Goal: Task Accomplishment & Management: Complete application form

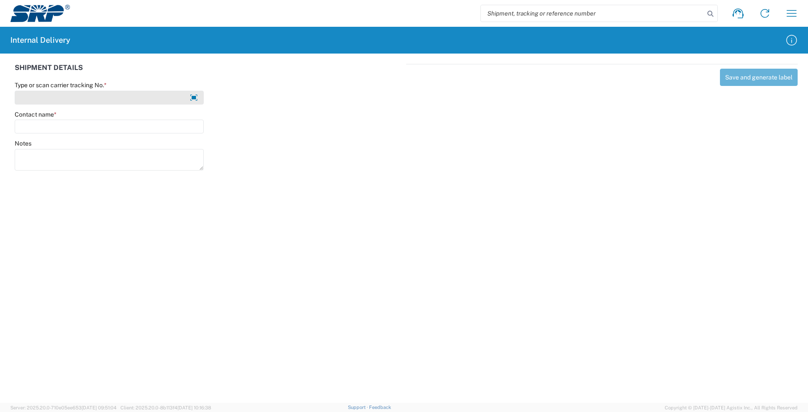
click at [172, 103] on input "Type or scan carrier tracking No. *" at bounding box center [109, 98] width 189 height 14
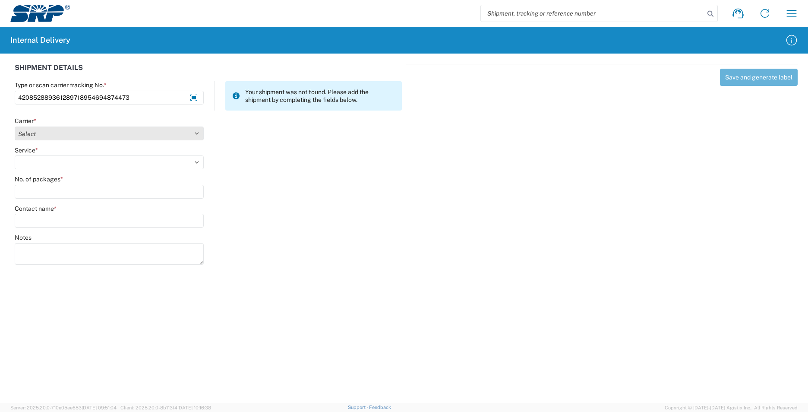
type input "420852889361289718954694874473"
click at [45, 133] on select "Select AcctPay Amazon Logistics ATI Trucking BC Dimerco Logistics Empire Southw…" at bounding box center [109, 134] width 189 height 14
select select "137"
click at [15, 127] on select "Select AcctPay Amazon Logistics ATI Trucking BC Dimerco Logistics Empire Southw…" at bounding box center [109, 134] width 189 height 14
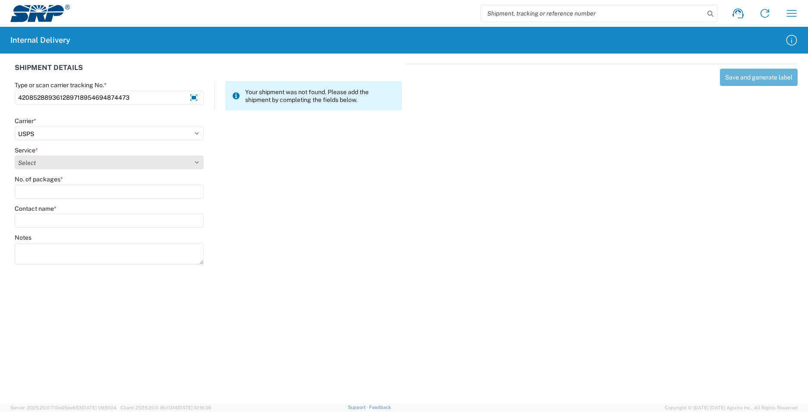
click at [46, 163] on select "Select 3 - 5 Day Bound Printed Matter Express Mail Flat-Rate Envelope Express M…" at bounding box center [109, 162] width 189 height 14
select select "17817"
click at [46, 163] on select "Select 3 - 5 Day Bound Printed Matter Express Mail Flat-Rate Envelope Express M…" at bounding box center [109, 162] width 189 height 14
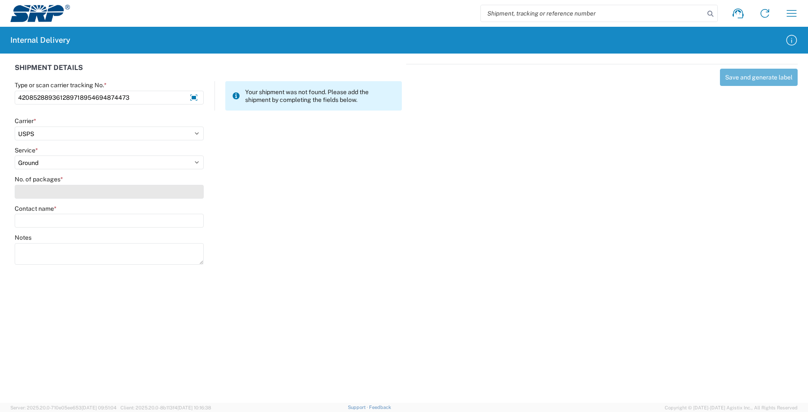
click at [36, 191] on input "No. of packages *" at bounding box center [109, 192] width 189 height 14
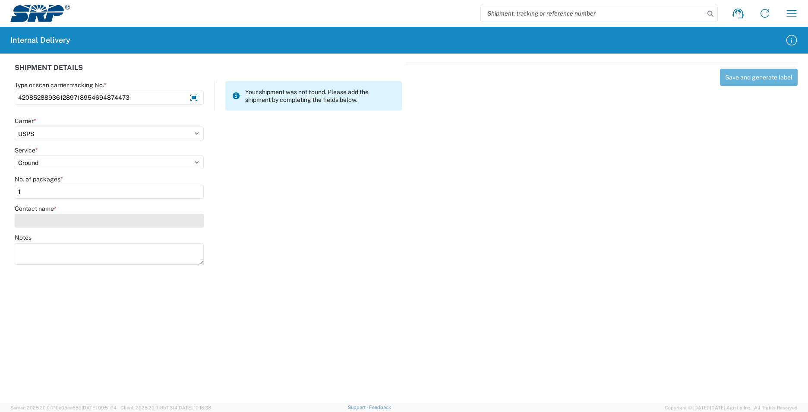
type input "1"
click at [35, 218] on input "Contact name *" at bounding box center [109, 221] width 189 height 14
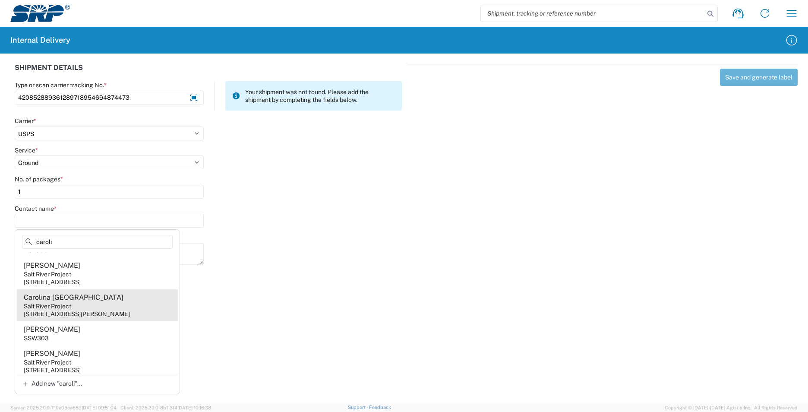
scroll to position [29, 0]
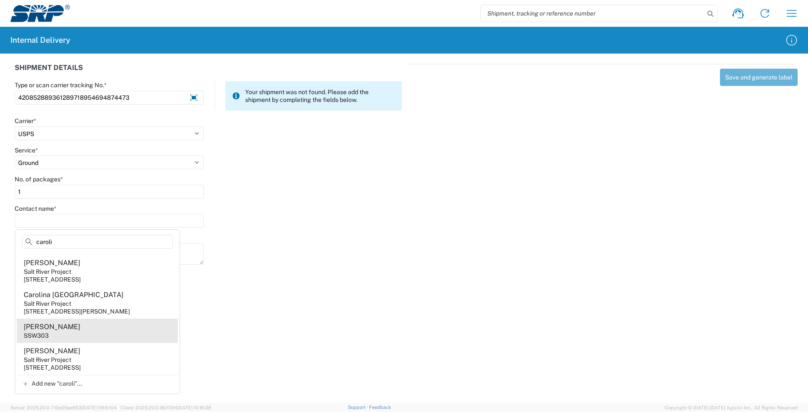
type input "caroli"
click at [81, 328] on agx-address-suggestion-item "[PERSON_NAME] SSW303" at bounding box center [97, 331] width 161 height 24
type input "[PERSON_NAME]"
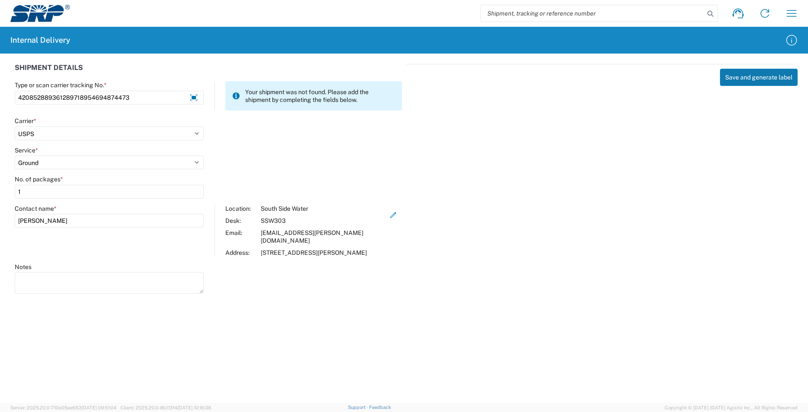
click at [761, 77] on button "Save and generate label" at bounding box center [759, 77] width 78 height 17
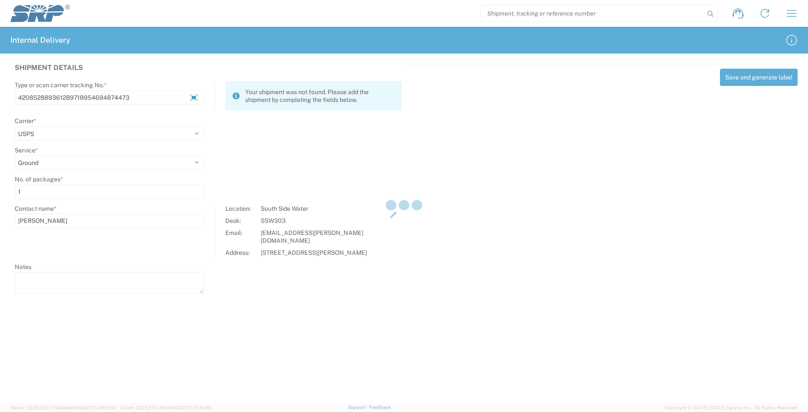
select select
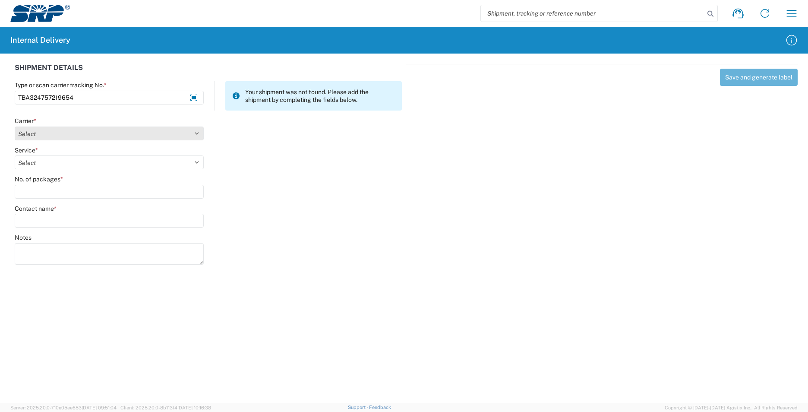
type input "TBA324757219654"
click at [80, 130] on select "Select AcctPay Amazon Logistics ATI Trucking BC Dimerco Logistics Empire Southw…" at bounding box center [109, 134] width 189 height 14
select select "8933"
click at [15, 127] on select "Select AcctPay Amazon Logistics ATI Trucking BC Dimerco Logistics Empire Southw…" at bounding box center [109, 134] width 189 height 14
select select "24525"
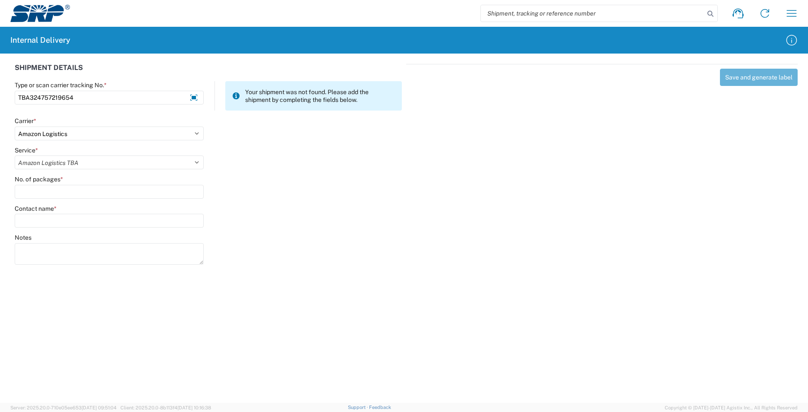
click at [15, 155] on select "Select Amazon Logistics TBA Rail TL Standard 3 - 5 Day" at bounding box center [109, 162] width 189 height 14
click at [54, 185] on input "No. of packages *" at bounding box center [109, 192] width 189 height 14
type input "1"
click at [56, 220] on input "Contact name *" at bounding box center [109, 221] width 189 height 14
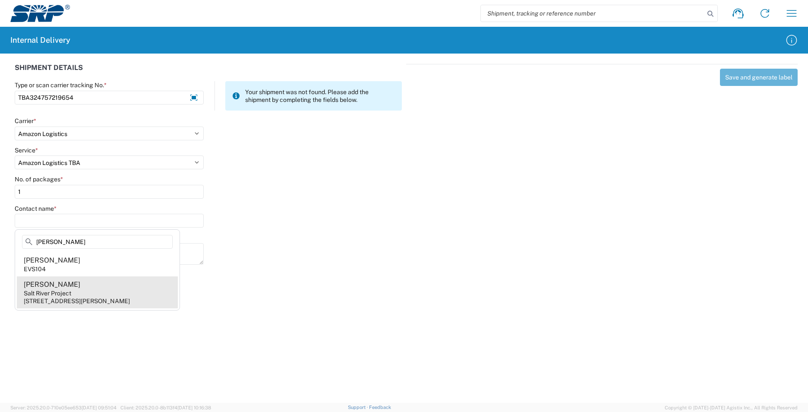
type input "[PERSON_NAME]"
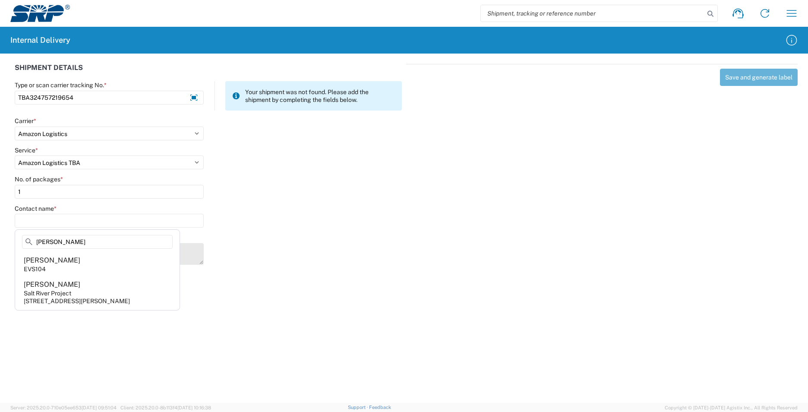
click at [123, 290] on agx-address-suggestion-item "[PERSON_NAME] Salt River Project [STREET_ADDRESS][PERSON_NAME]" at bounding box center [97, 292] width 161 height 32
type input "[PERSON_NAME]"
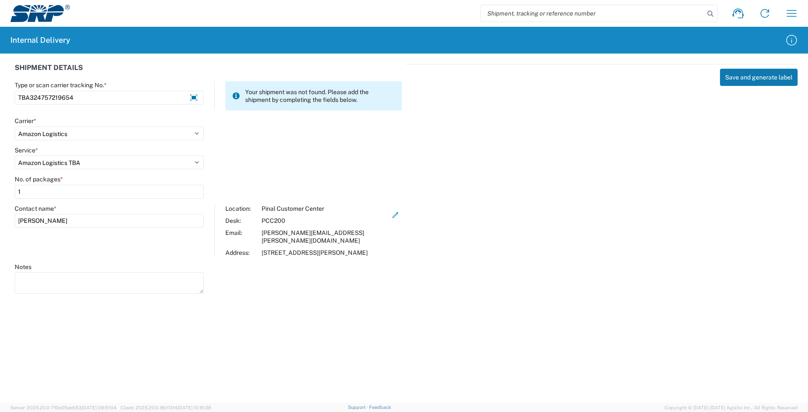
click at [745, 80] on button "Save and generate label" at bounding box center [759, 77] width 78 height 17
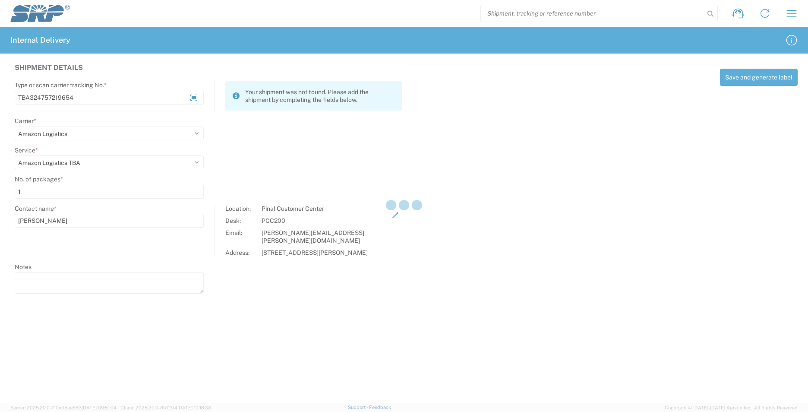
select select
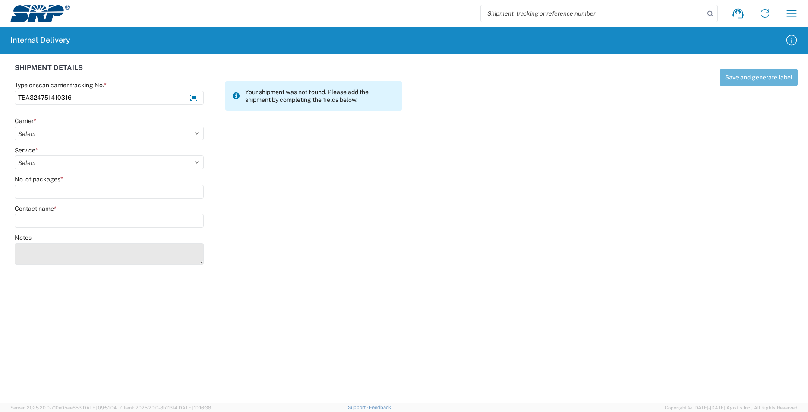
type input "TBA324751410316"
click at [58, 246] on textarea "Notes" at bounding box center [109, 254] width 189 height 22
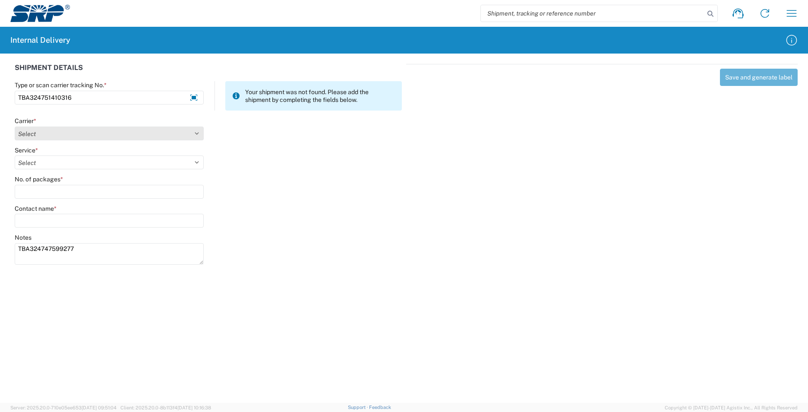
type textarea "TBA324747599277"
click at [32, 133] on select "Select AcctPay Amazon Logistics ATI Trucking BC Dimerco Logistics Empire Southw…" at bounding box center [109, 134] width 189 height 14
select select "8933"
click at [15, 127] on select "Select AcctPay Amazon Logistics ATI Trucking BC Dimerco Logistics Empire Southw…" at bounding box center [109, 134] width 189 height 14
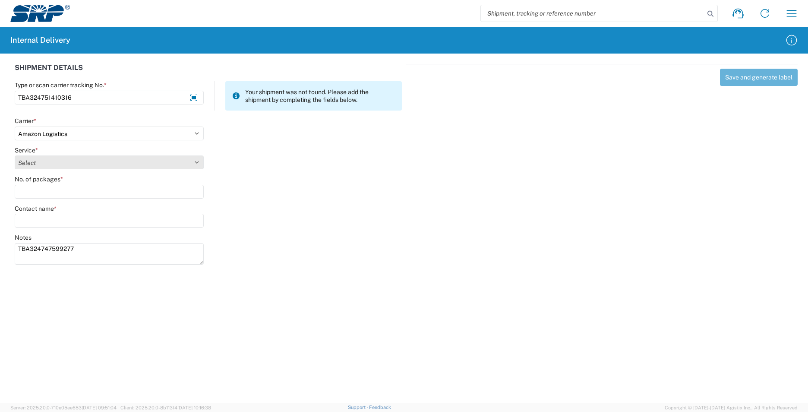
click at [52, 161] on select "Select" at bounding box center [109, 162] width 189 height 14
select select "24525"
click at [15, 155] on select "Select Amazon Logistics TBA Rail TL Standard 3 - 5 Day" at bounding box center [109, 162] width 189 height 14
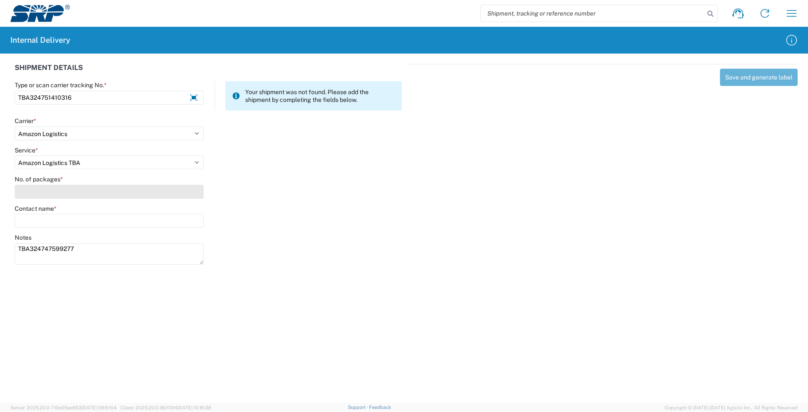
click at [44, 187] on input "No. of packages *" at bounding box center [109, 192] width 189 height 14
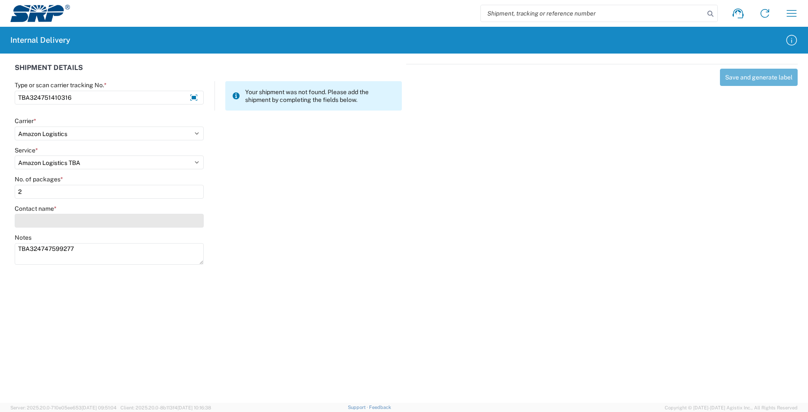
type input "2"
click at [44, 215] on input "Contact name *" at bounding box center [109, 221] width 189 height 14
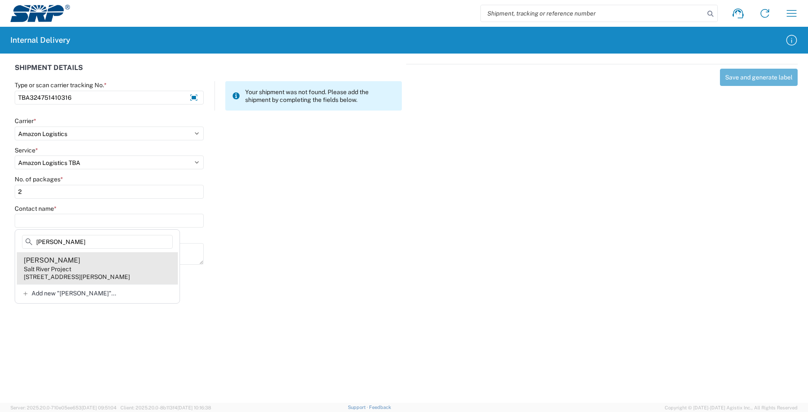
type input "[PERSON_NAME]"
click at [150, 264] on agx-address-suggestion-item "[PERSON_NAME] Salt River Project [STREET_ADDRESS][PERSON_NAME]" at bounding box center [97, 268] width 161 height 32
type input "[PERSON_NAME]"
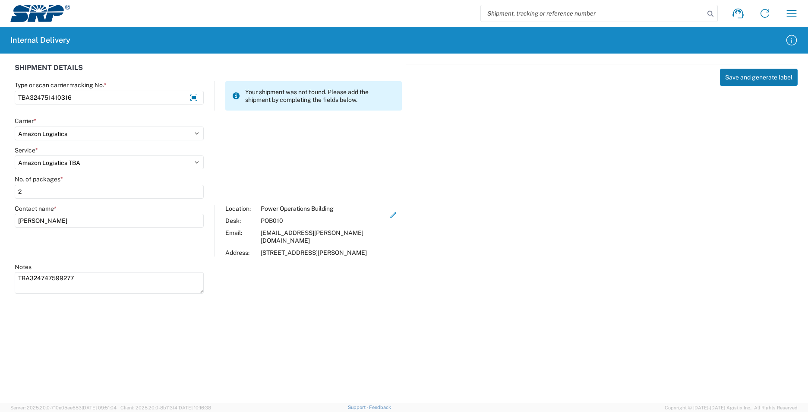
click at [769, 74] on button "Save and generate label" at bounding box center [759, 77] width 78 height 17
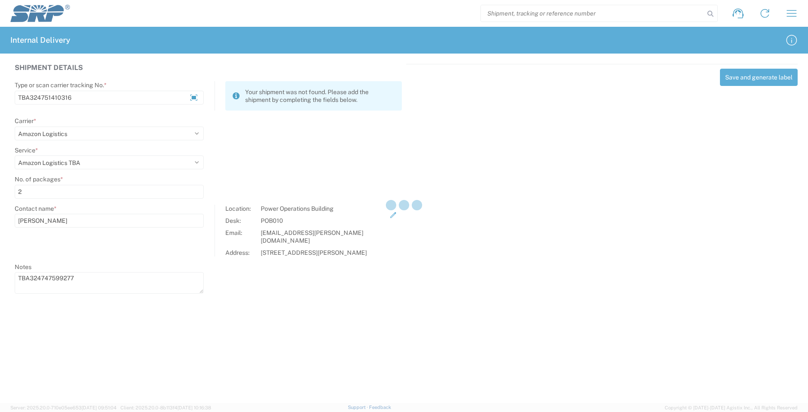
select select
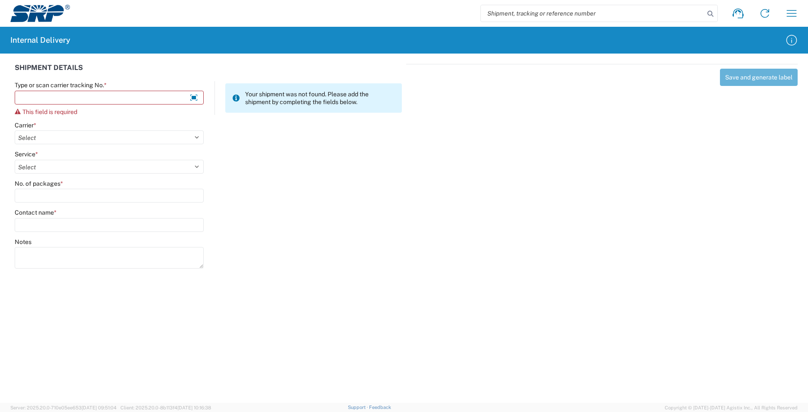
drag, startPoint x: 543, startPoint y: 9, endPoint x: 516, endPoint y: 11, distance: 27.3
click at [543, 9] on input "search" at bounding box center [593, 13] width 224 height 16
type input "TBA324751410316"
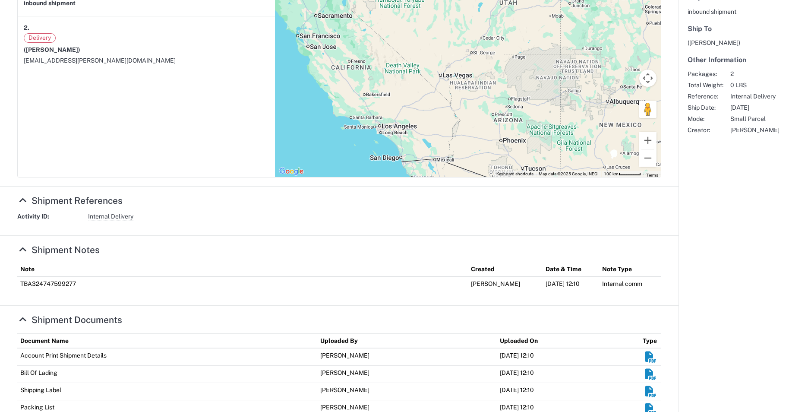
scroll to position [223, 0]
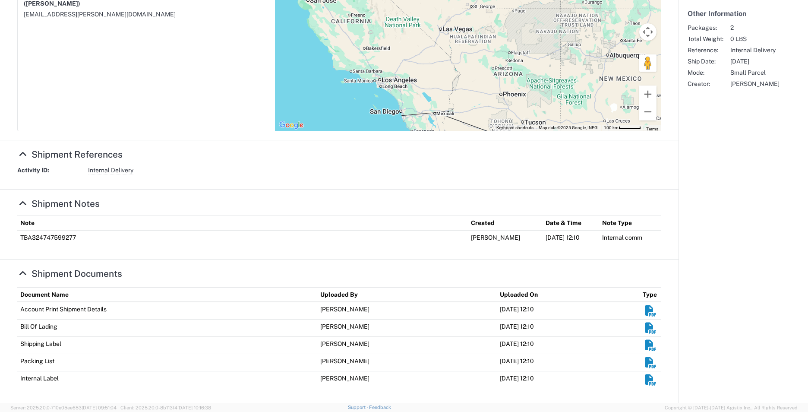
click at [646, 381] on em "Shipment Documents" at bounding box center [650, 379] width 13 height 11
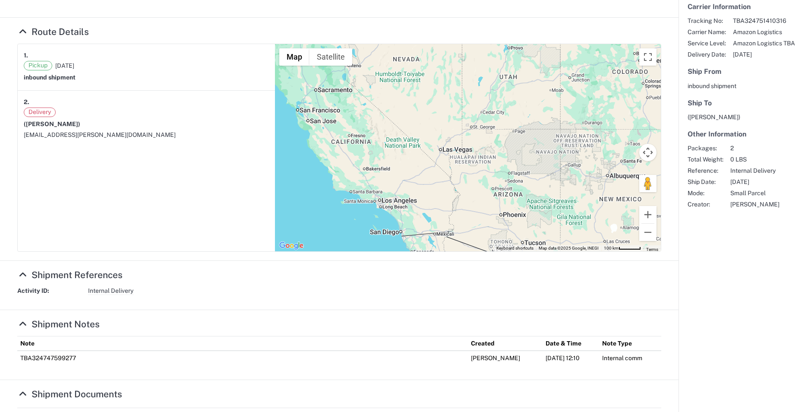
scroll to position [0, 0]
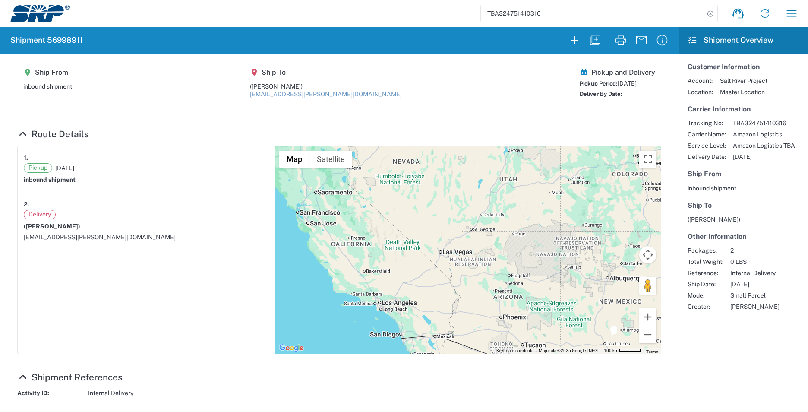
click at [50, 21] on img at bounding box center [40, 13] width 60 height 17
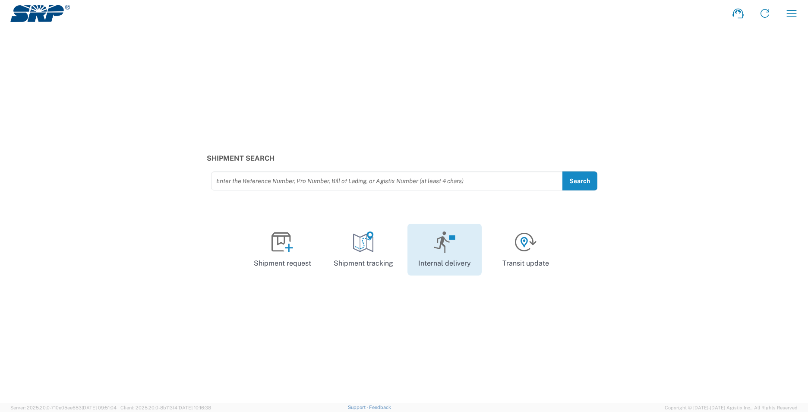
click at [437, 240] on icon at bounding box center [445, 242] width 22 height 22
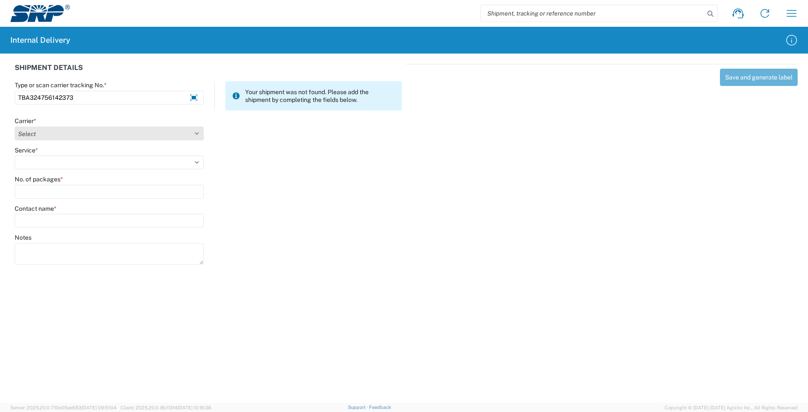
type input "TBA324756142373"
click at [31, 135] on select "Select AcctPay Amazon Logistics ATI Trucking BC Dimerco Logistics Empire Southw…" at bounding box center [109, 134] width 189 height 14
select select "8933"
click at [15, 127] on select "Select AcctPay Amazon Logistics ATI Trucking BC Dimerco Logistics Empire Southw…" at bounding box center [109, 134] width 189 height 14
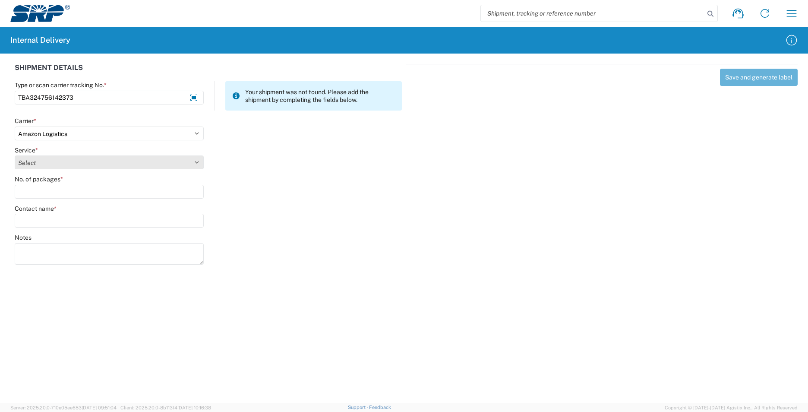
click at [43, 159] on select "Select Amazon Logistics TBA Rail TL Standard 3 - 5 Day" at bounding box center [109, 162] width 189 height 14
select select "24525"
click at [15, 155] on select "Select Amazon Logistics TBA Rail TL Standard 3 - 5 Day" at bounding box center [109, 162] width 189 height 14
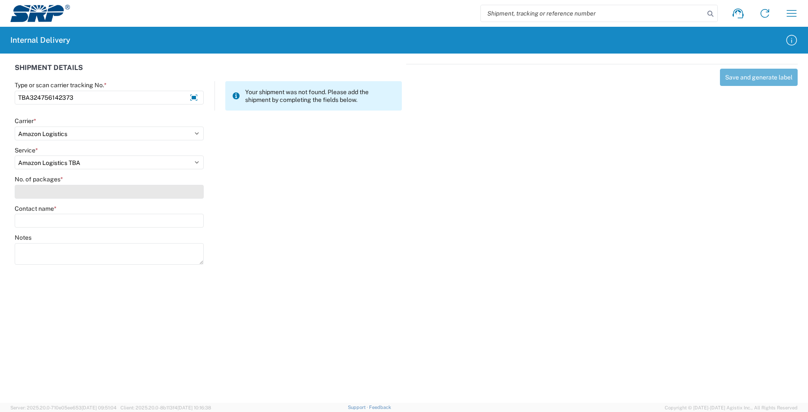
click at [41, 188] on input "No. of packages *" at bounding box center [109, 192] width 189 height 14
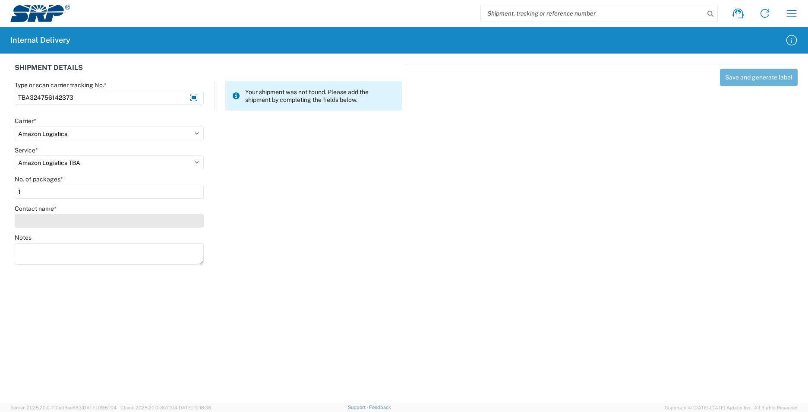
type input "1"
click at [50, 221] on input "Contact name *" at bounding box center [109, 221] width 189 height 14
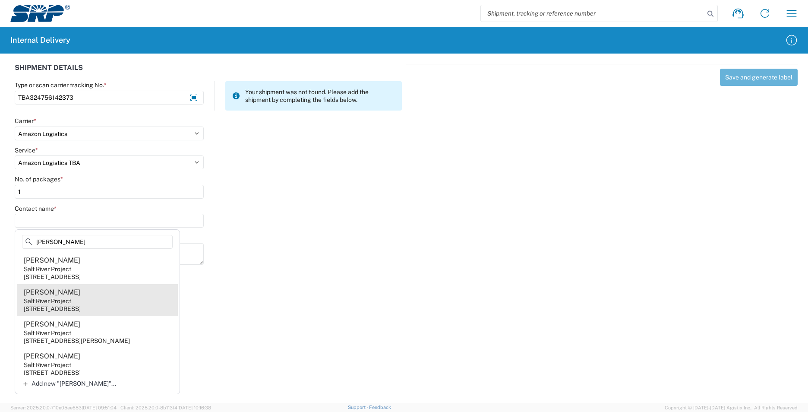
type input "[PERSON_NAME]"
click at [144, 295] on agx-address-suggestion-item "[PERSON_NAME] Salt River Project [STREET_ADDRESS]" at bounding box center [97, 300] width 161 height 32
type input "[PERSON_NAME]"
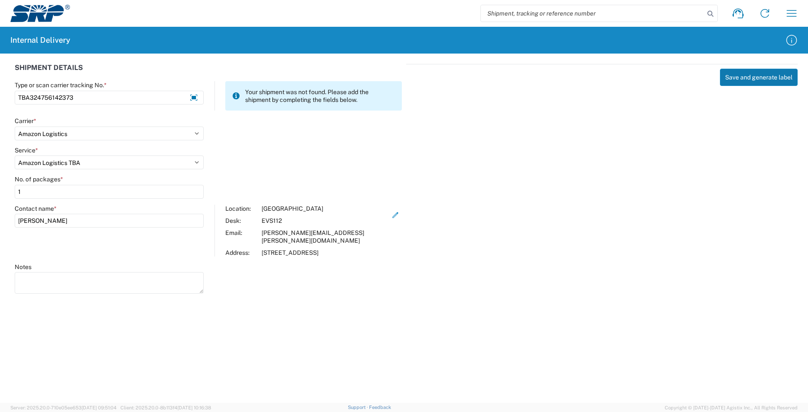
click at [774, 79] on button "Save and generate label" at bounding box center [759, 77] width 78 height 17
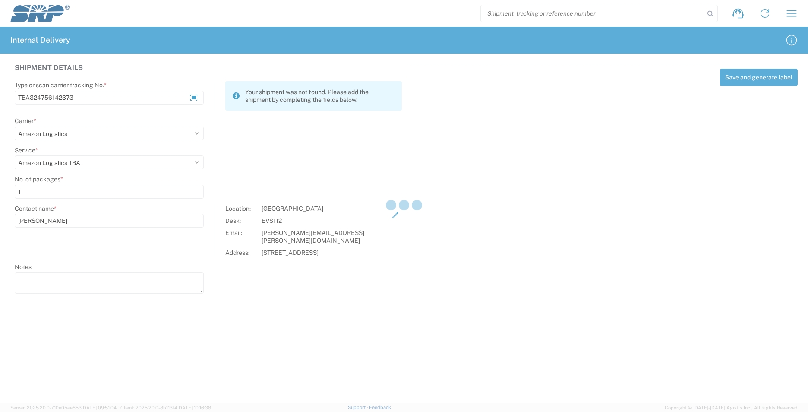
select select
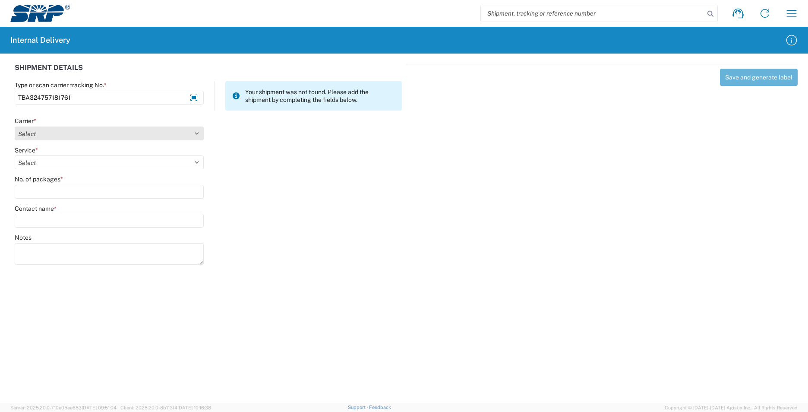
type input "TBA324757181761"
click at [57, 134] on select "Select AcctPay Amazon Logistics ATI Trucking BC Dimerco Logistics Empire Southw…" at bounding box center [109, 134] width 189 height 14
select select "8933"
click at [15, 127] on select "Select AcctPay Amazon Logistics ATI Trucking BC Dimerco Logistics Empire Southw…" at bounding box center [109, 134] width 189 height 14
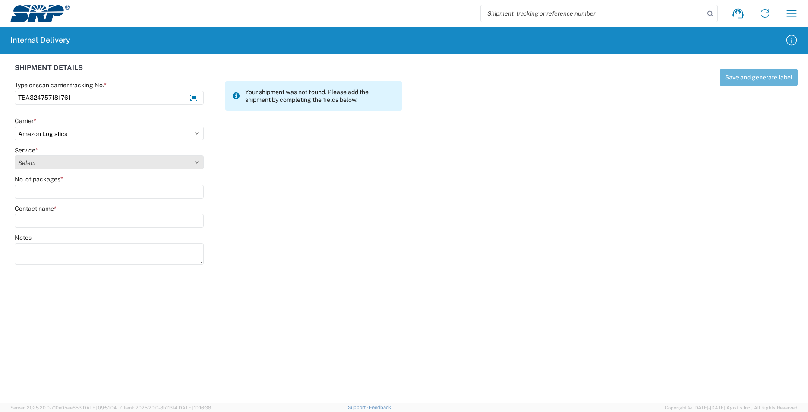
click at [47, 166] on select "Select Amazon Logistics TBA Rail TL Standard 3 - 5 Day" at bounding box center [109, 162] width 189 height 14
select select "24525"
click at [15, 155] on select "Select Amazon Logistics TBA Rail TL Standard 3 - 5 Day" at bounding box center [109, 162] width 189 height 14
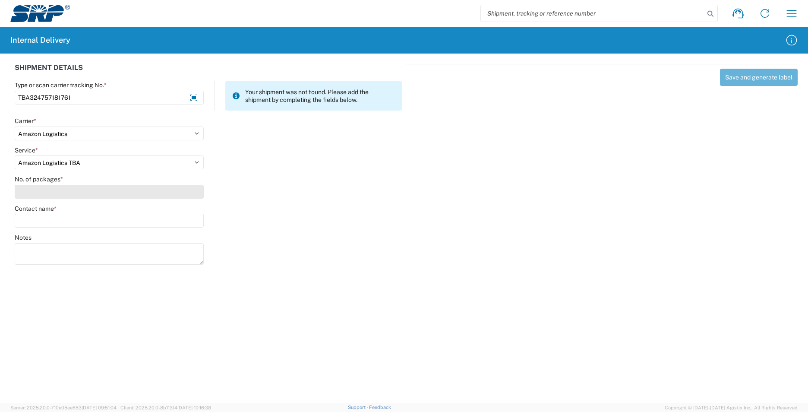
click at [40, 193] on input "No. of packages *" at bounding box center [109, 192] width 189 height 14
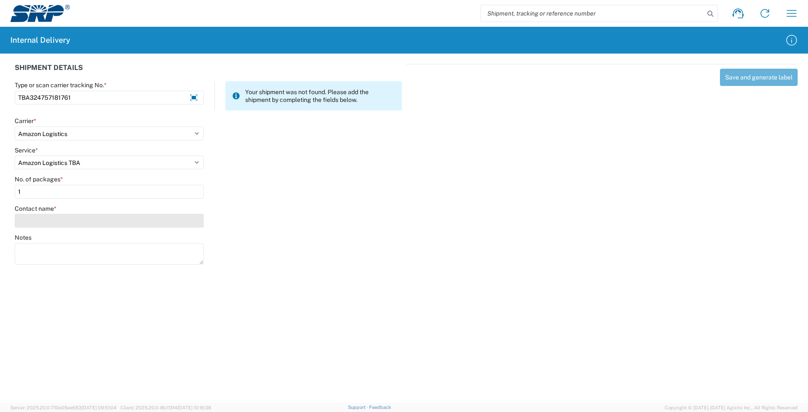
type input "1"
click at [39, 221] on input "Contact name *" at bounding box center [109, 221] width 189 height 14
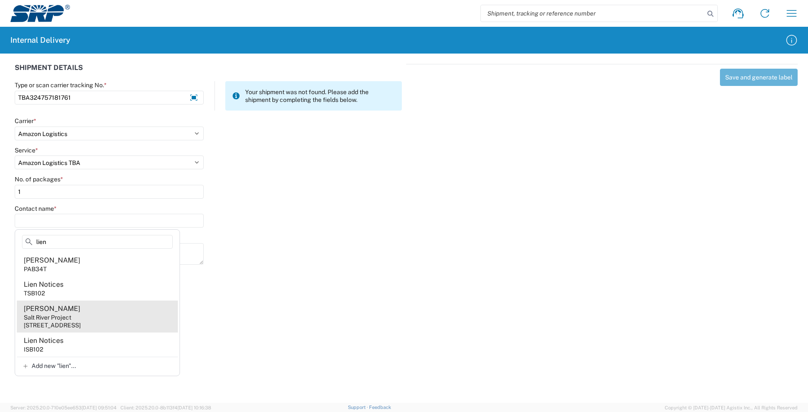
type input "lien"
click at [115, 315] on agx-address-suggestion-item "[PERSON_NAME] Salt River Project [STREET_ADDRESS]" at bounding box center [97, 317] width 161 height 32
type input "[PERSON_NAME]"
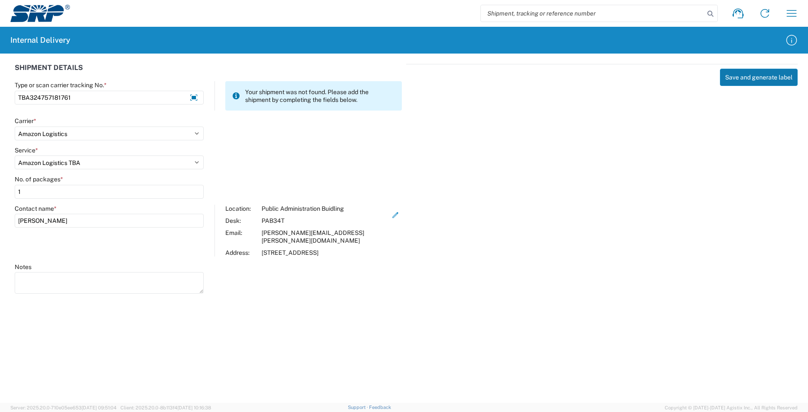
click at [751, 78] on button "Save and generate label" at bounding box center [759, 77] width 78 height 17
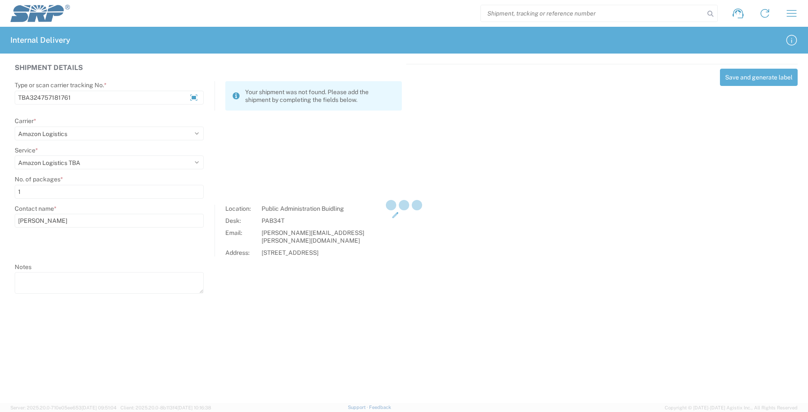
select select
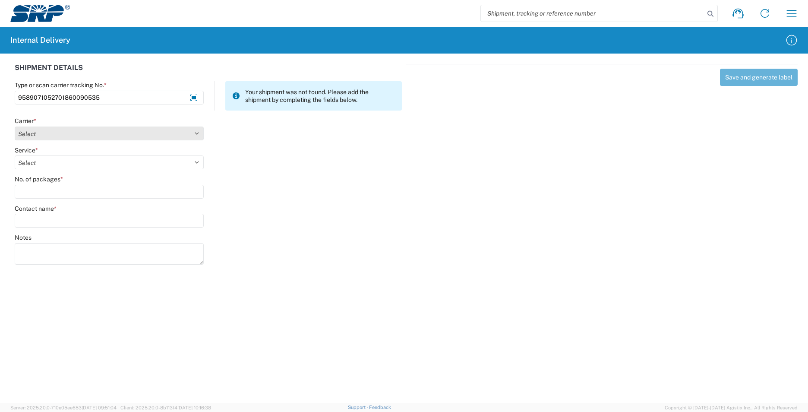
type input "9589071052701860090535"
click at [52, 134] on select "Select AcctPay Amazon Logistics ATI Trucking BC Dimerco Logistics Empire Southw…" at bounding box center [109, 134] width 189 height 14
select select "137"
click at [15, 127] on select "Select AcctPay Amazon Logistics ATI Trucking BC Dimerco Logistics Empire Southw…" at bounding box center [109, 134] width 189 height 14
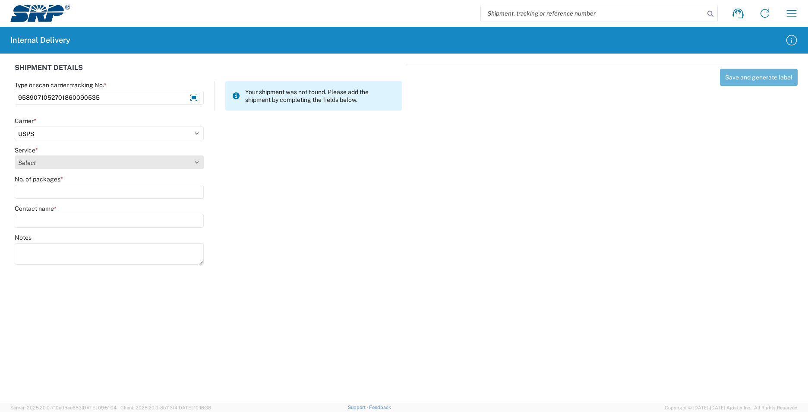
click at [35, 165] on select "Select 3 - 5 Day Bound Printed Matter Express Mail Flat-Rate Envelope Express M…" at bounding box center [109, 162] width 189 height 14
select select "17817"
click at [35, 165] on select "Select 3 - 5 Day Bound Printed Matter Express Mail Flat-Rate Envelope Express M…" at bounding box center [109, 162] width 189 height 14
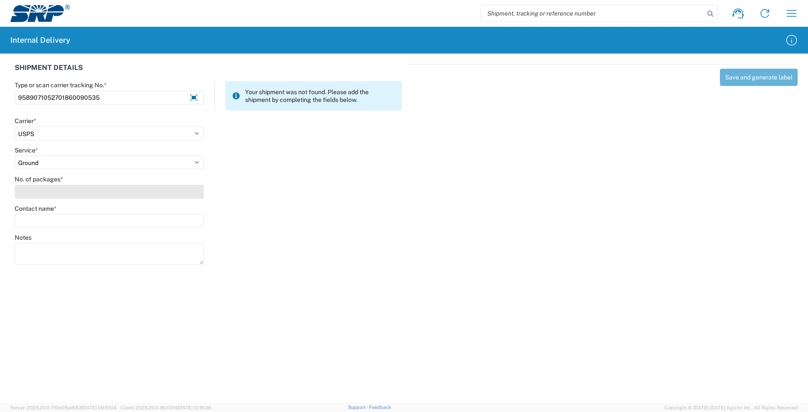
click at [37, 191] on input "No. of packages *" at bounding box center [109, 192] width 189 height 14
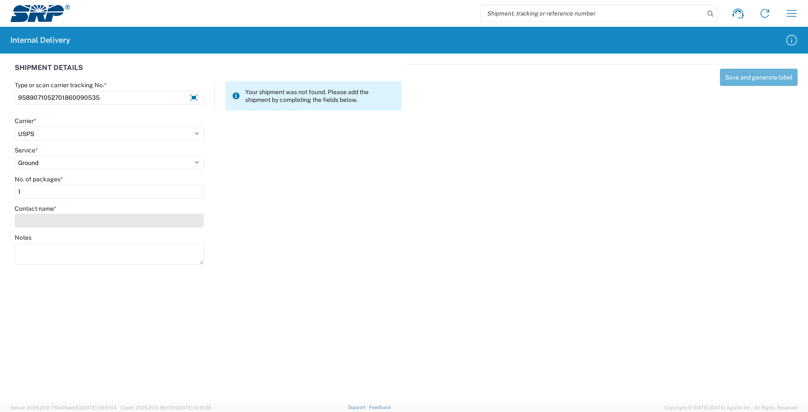
type input "1"
click at [39, 223] on input "Contact name *" at bounding box center [109, 221] width 189 height 14
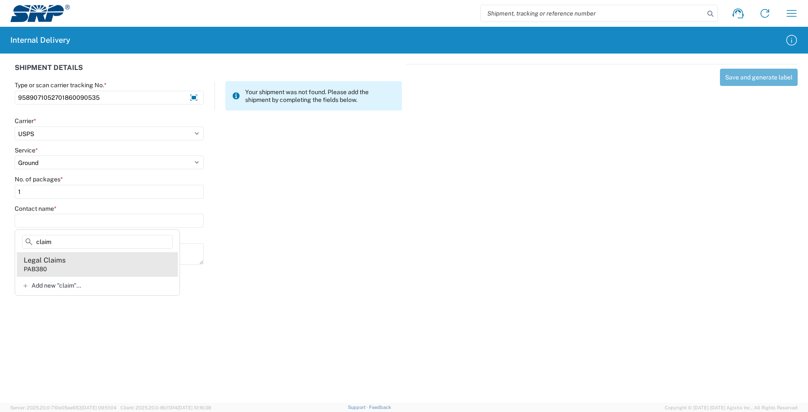
type input "claim"
click at [48, 264] on div "Legal Claims" at bounding box center [45, 260] width 42 height 9
type input "Legal Claims"
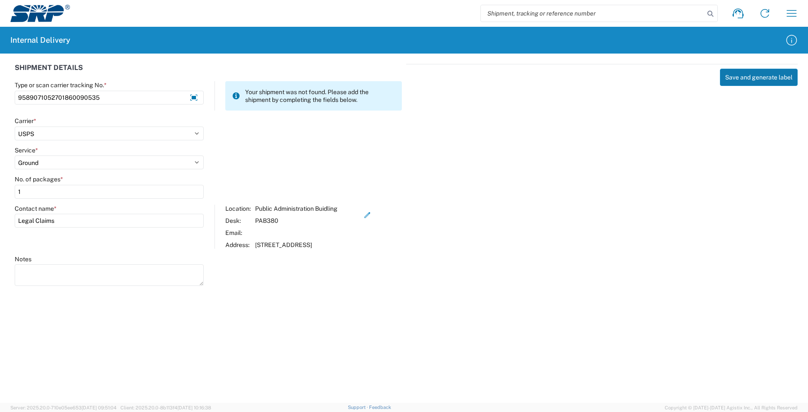
click at [736, 80] on button "Save and generate label" at bounding box center [759, 77] width 78 height 17
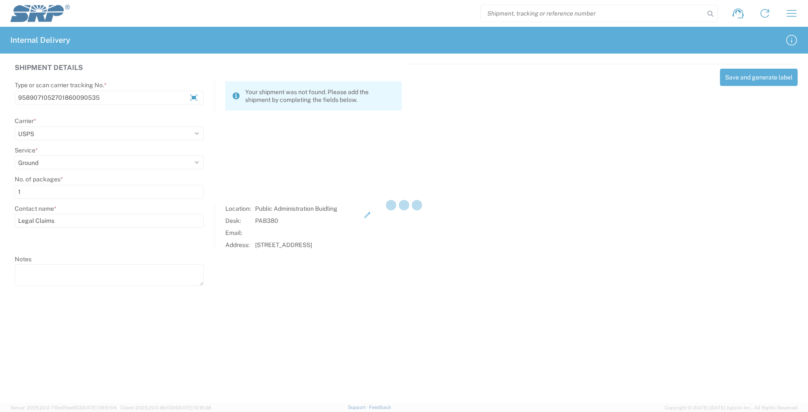
select select
